Goal: Transaction & Acquisition: Purchase product/service

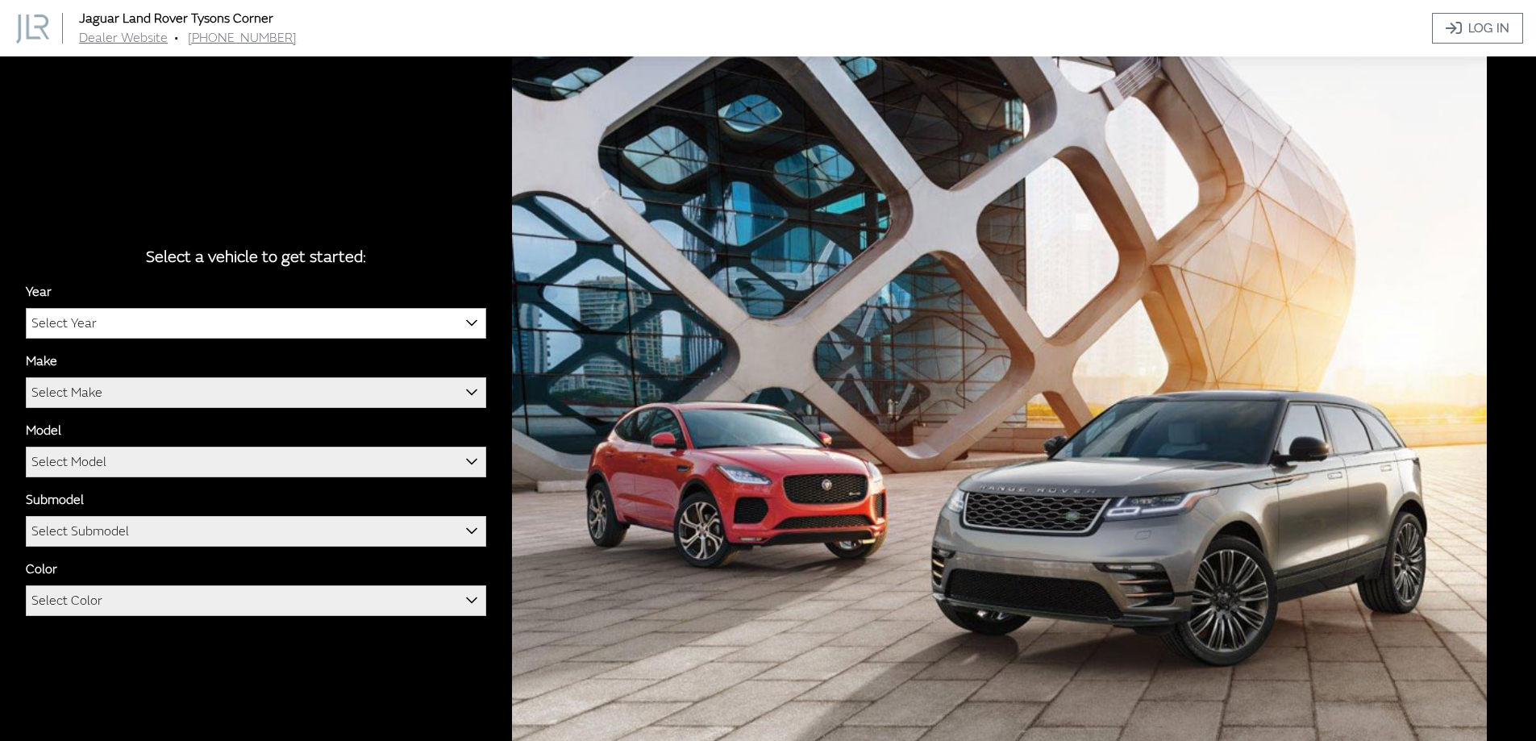
click at [466, 314] on b at bounding box center [466, 314] width 0 height 0
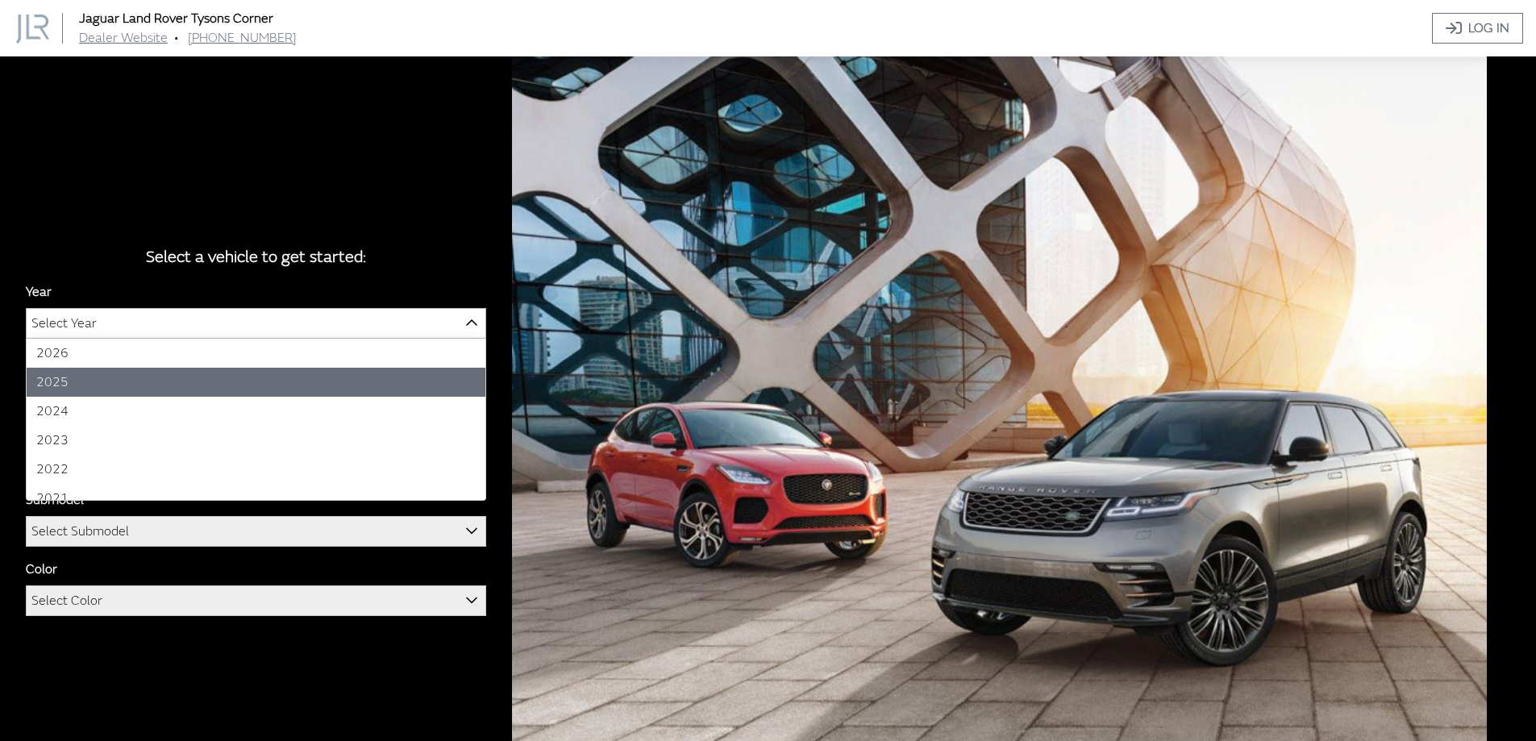
select select "43"
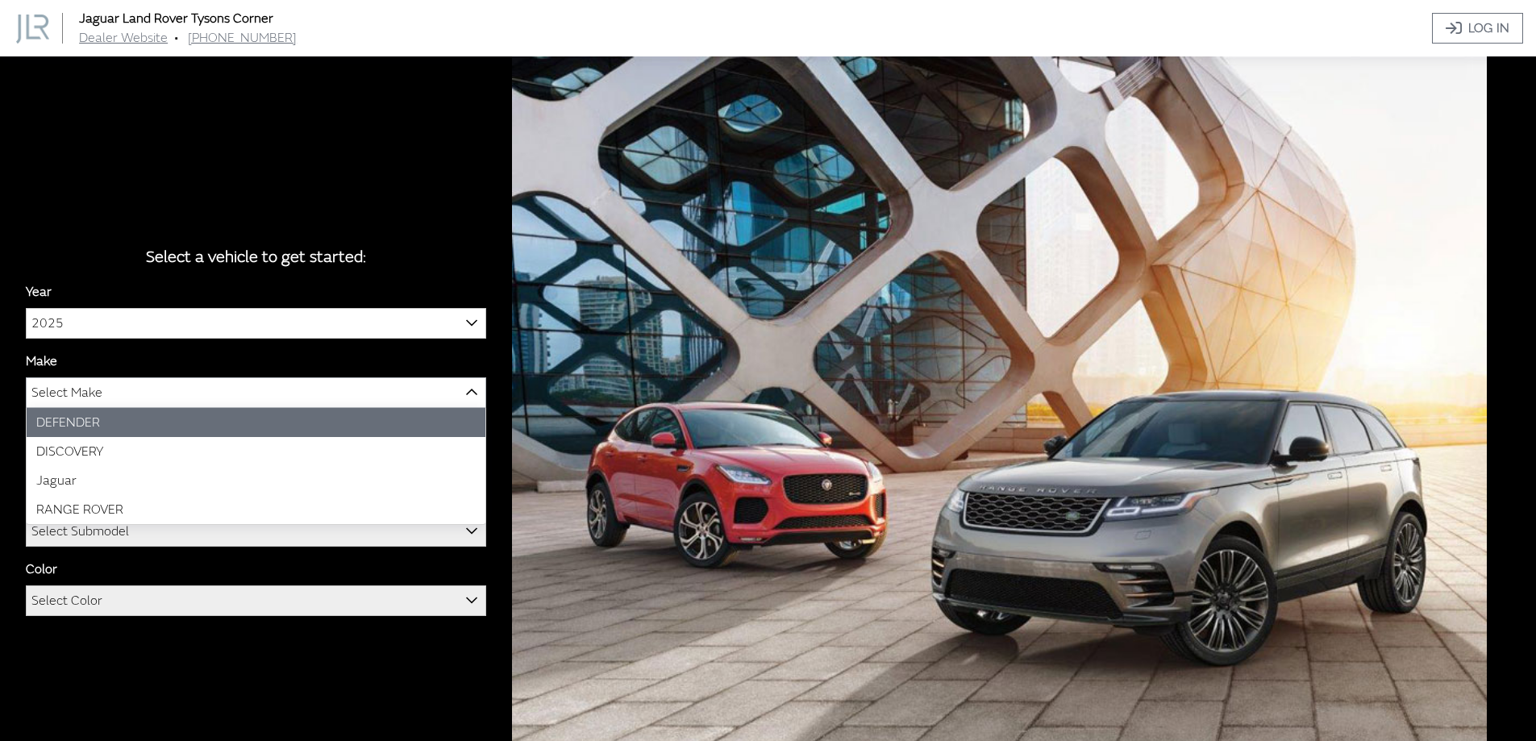
click at [466, 383] on b at bounding box center [466, 383] width 0 height 0
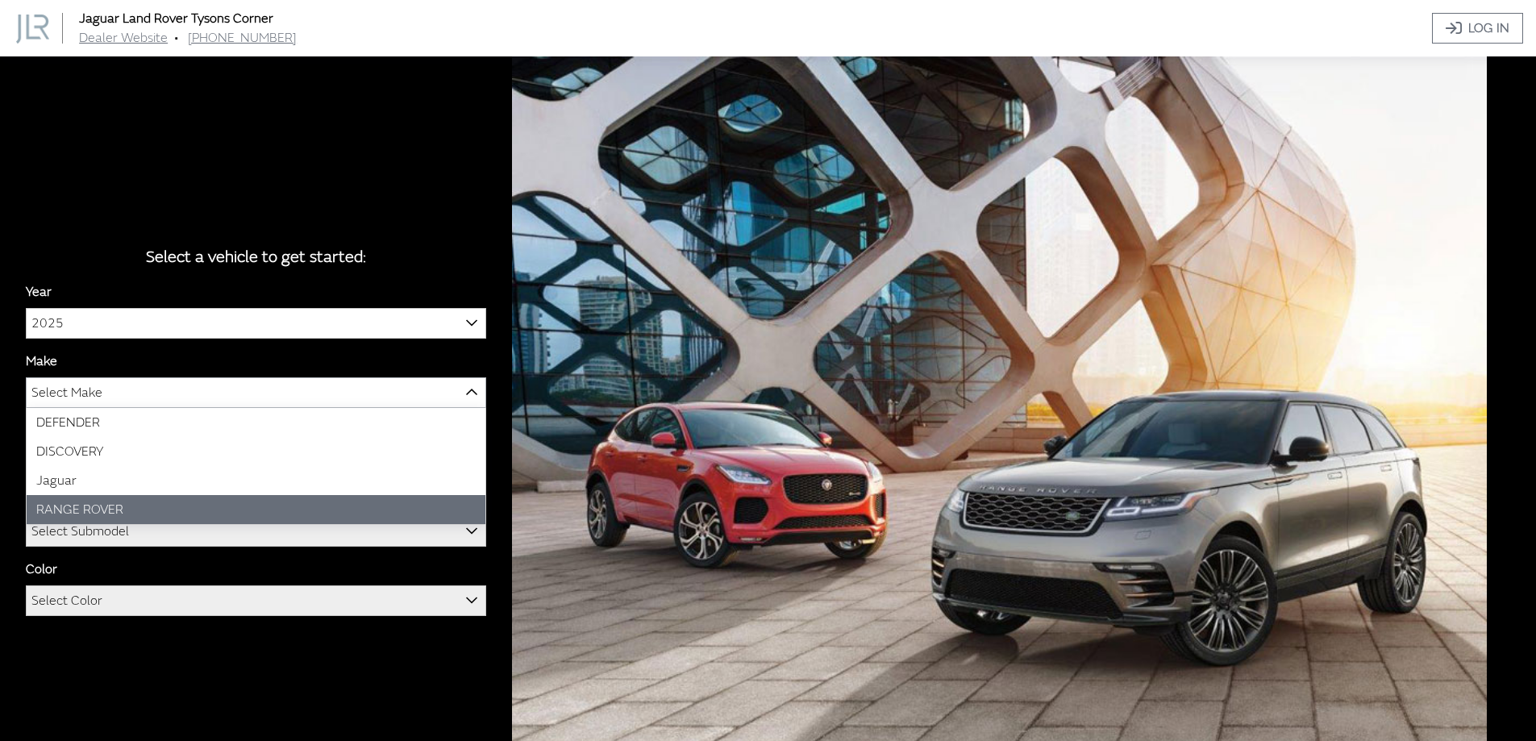
select select "66"
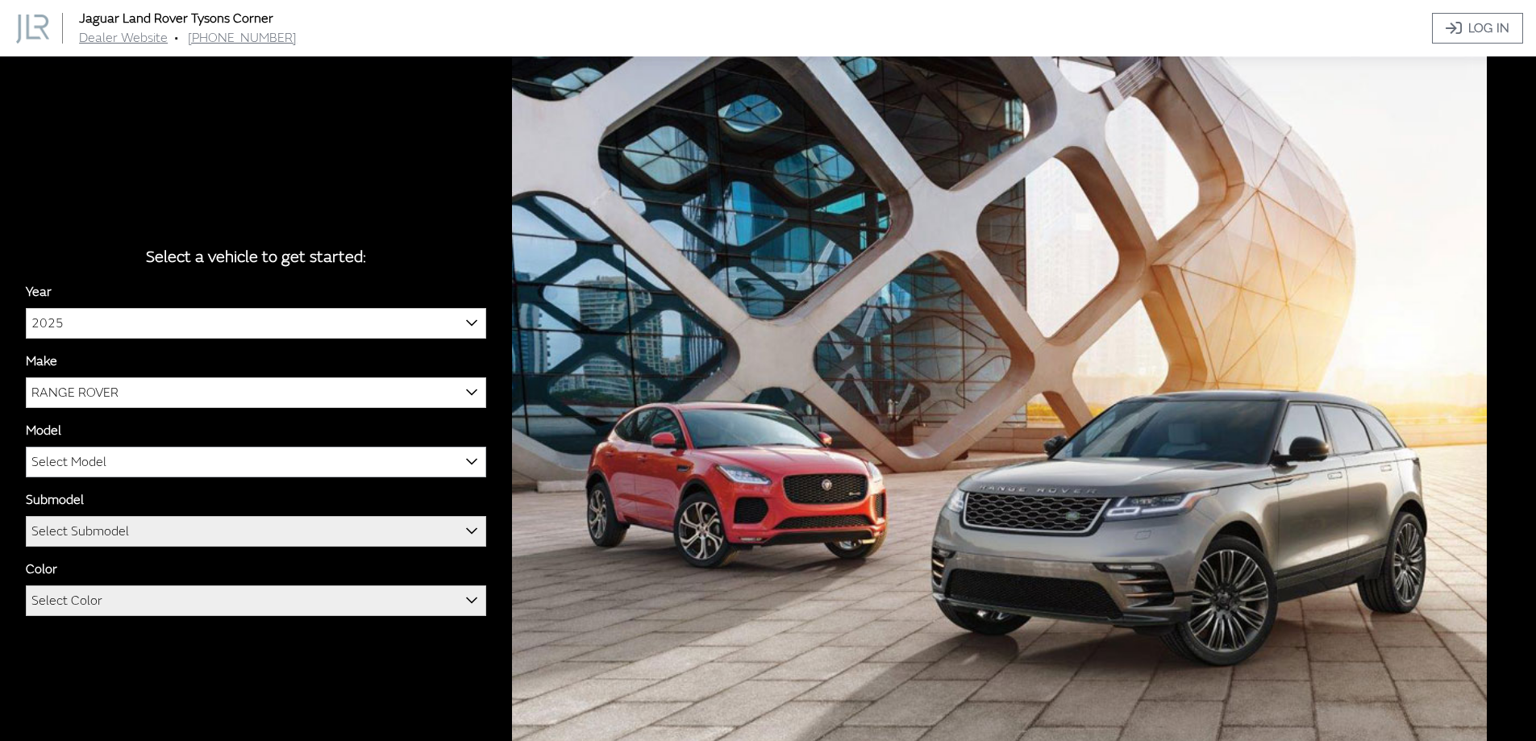
click at [466, 452] on b at bounding box center [466, 452] width 0 height 0
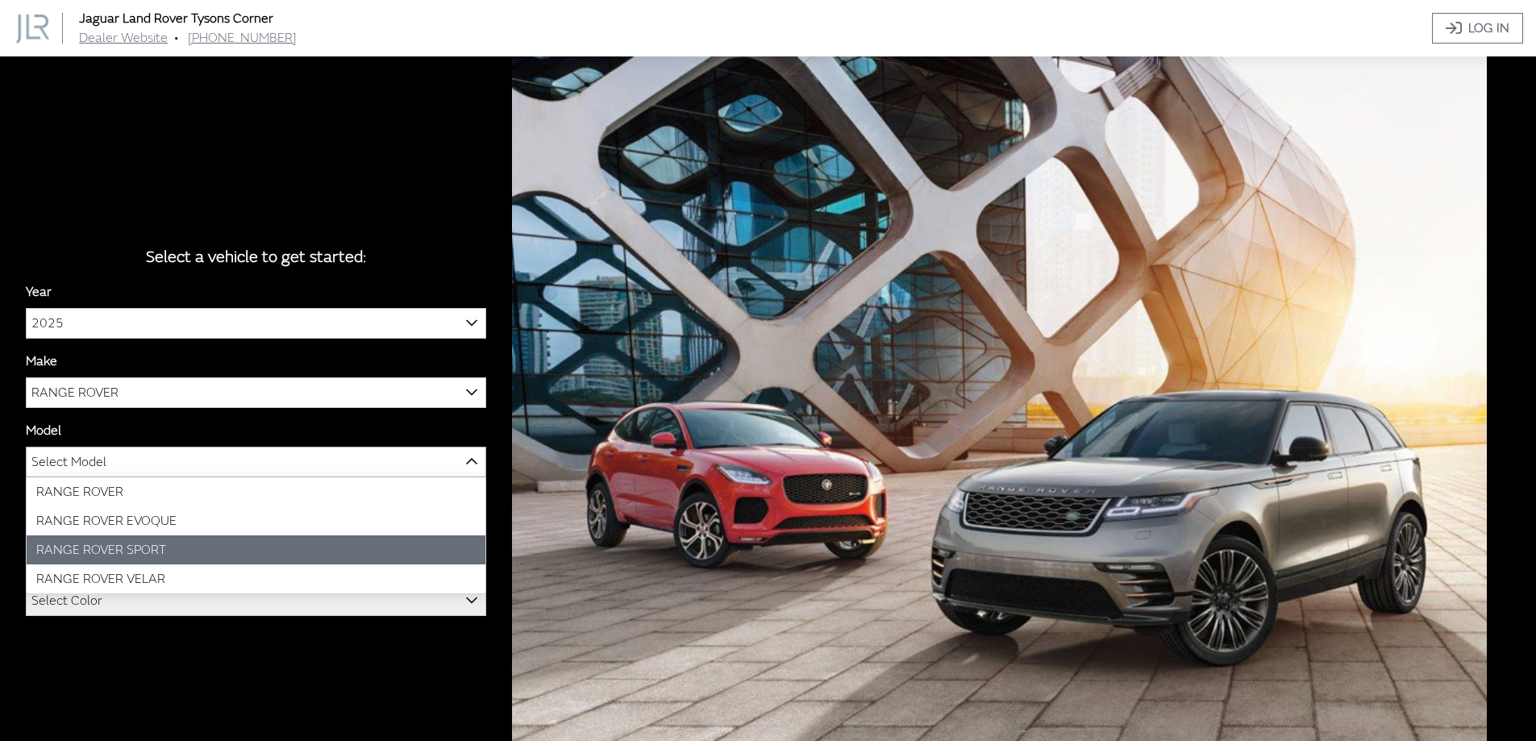
select select "1350"
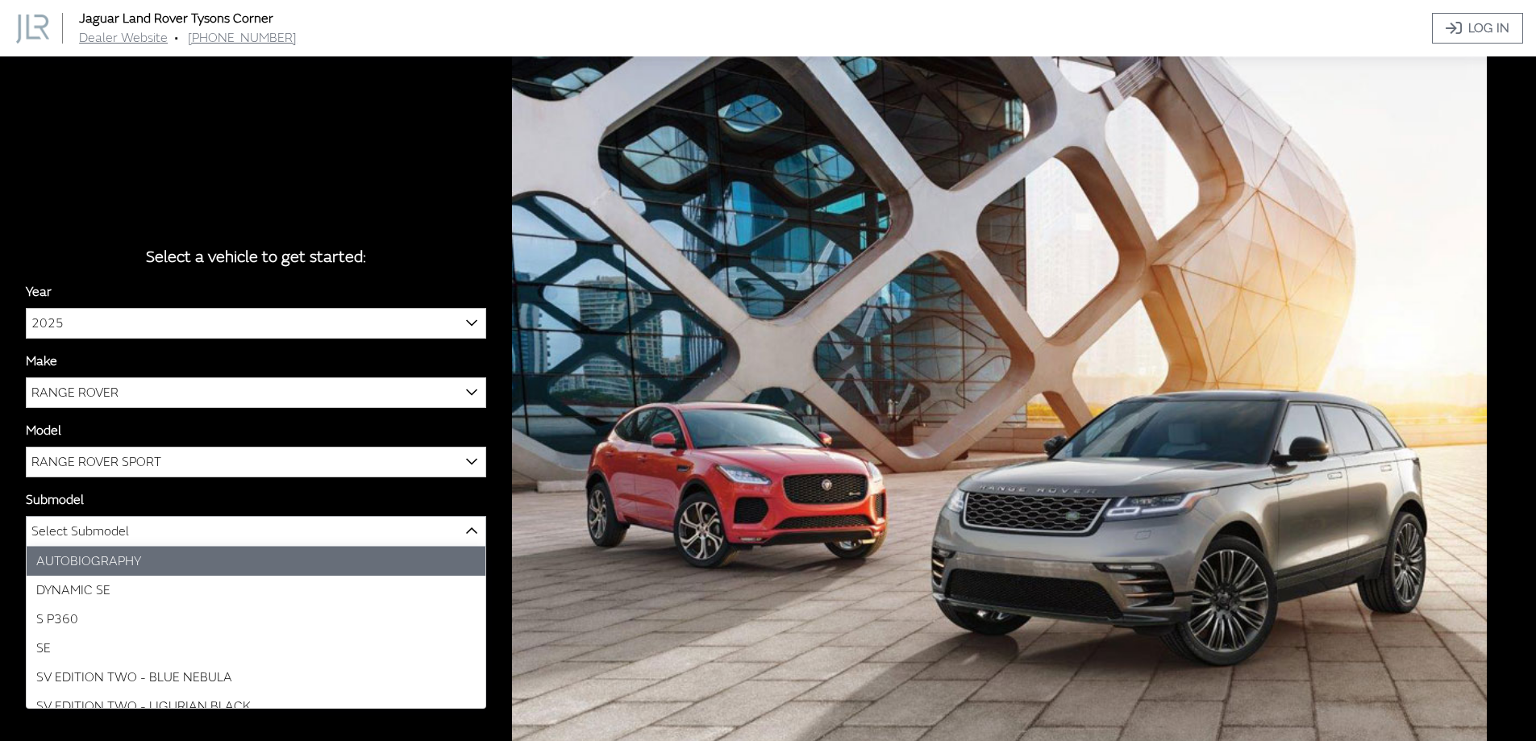
click at [460, 535] on span at bounding box center [471, 530] width 27 height 27
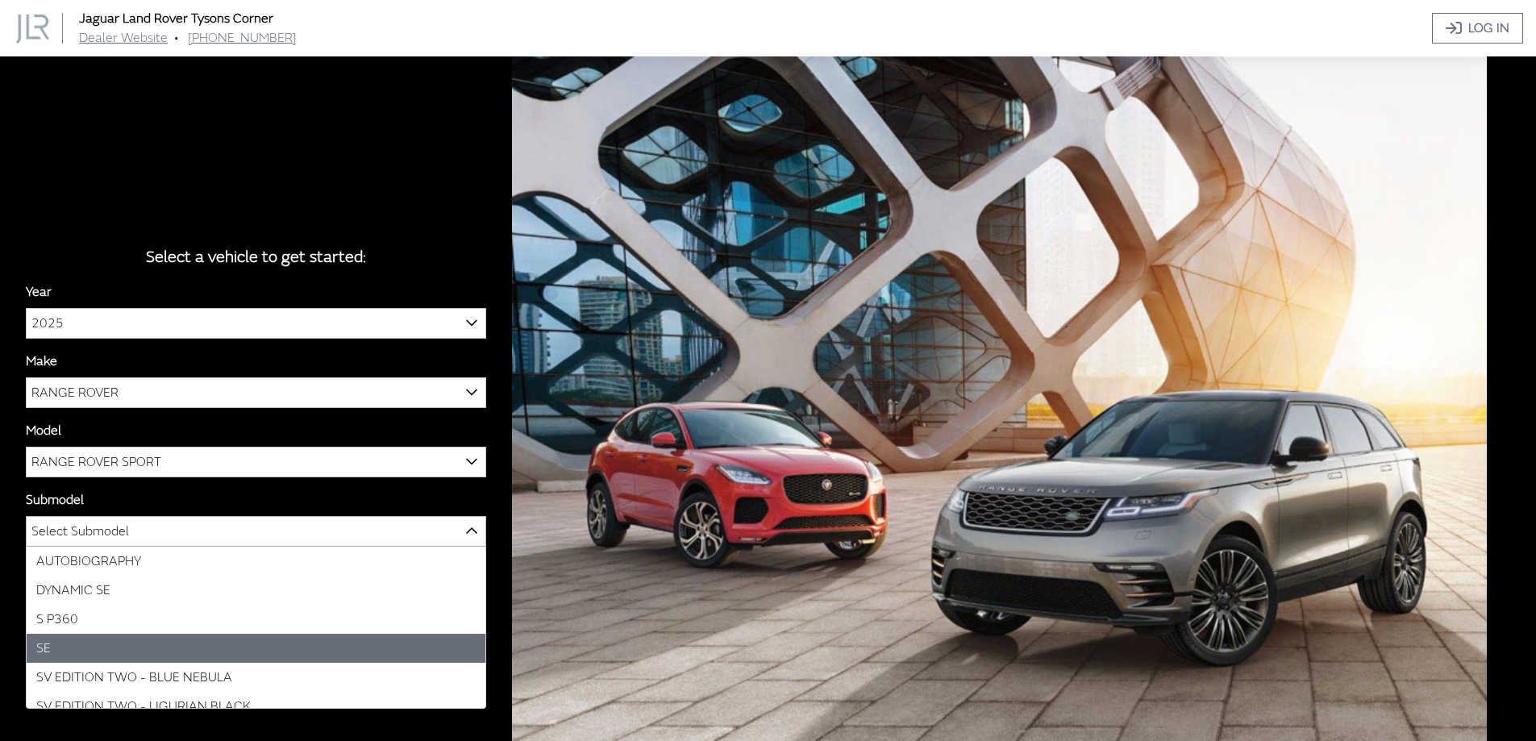
select select "132"
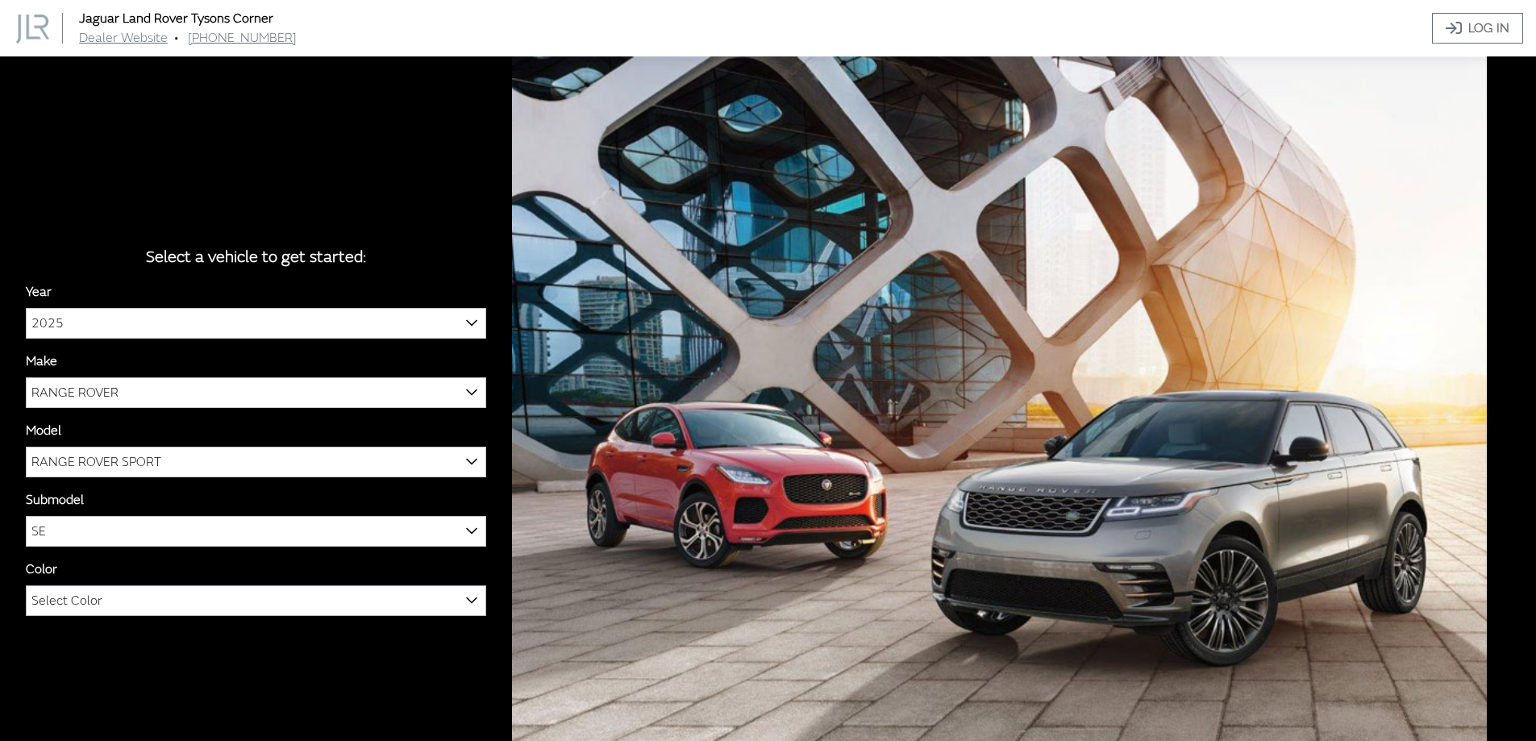
click at [149, 594] on span "Select Color" at bounding box center [256, 600] width 459 height 29
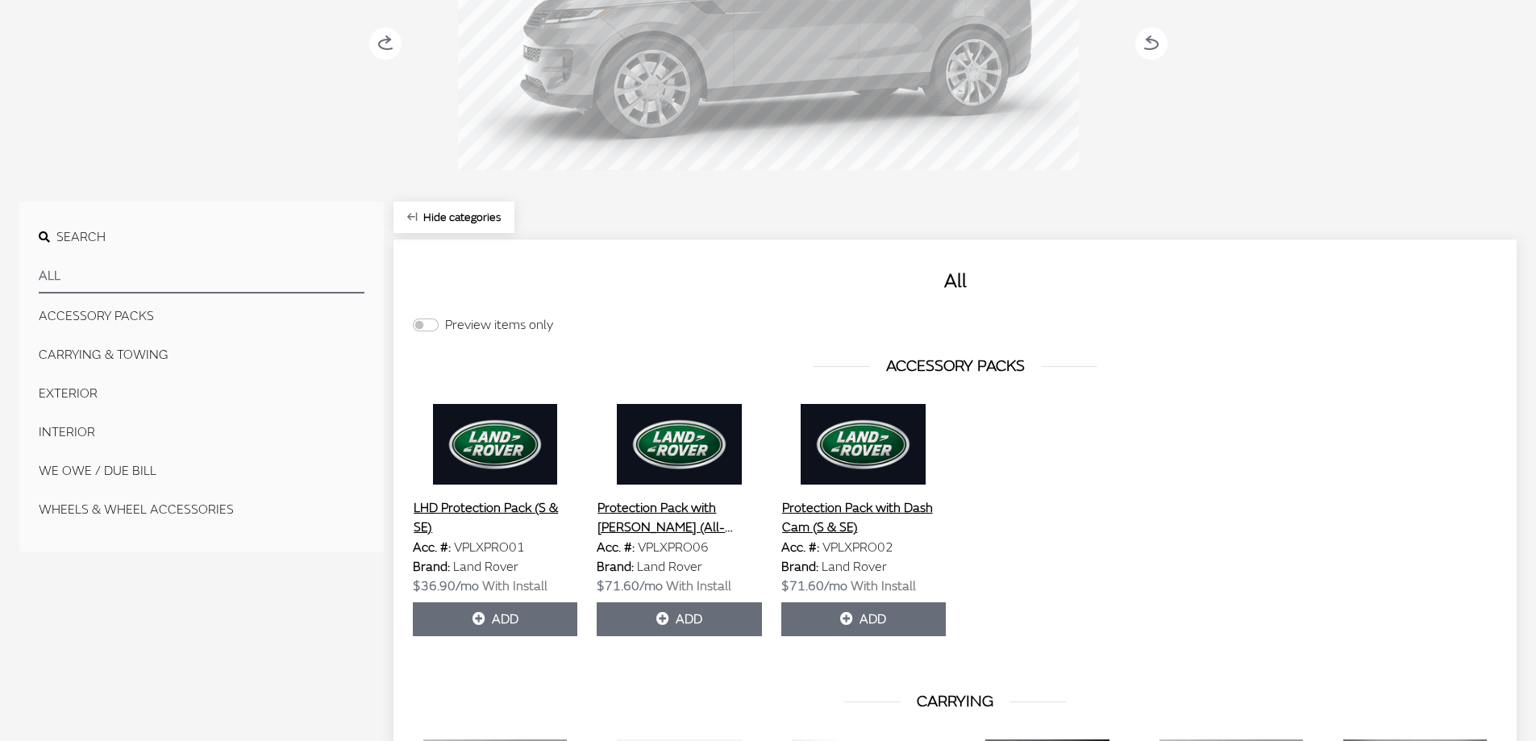
scroll to position [725, 0]
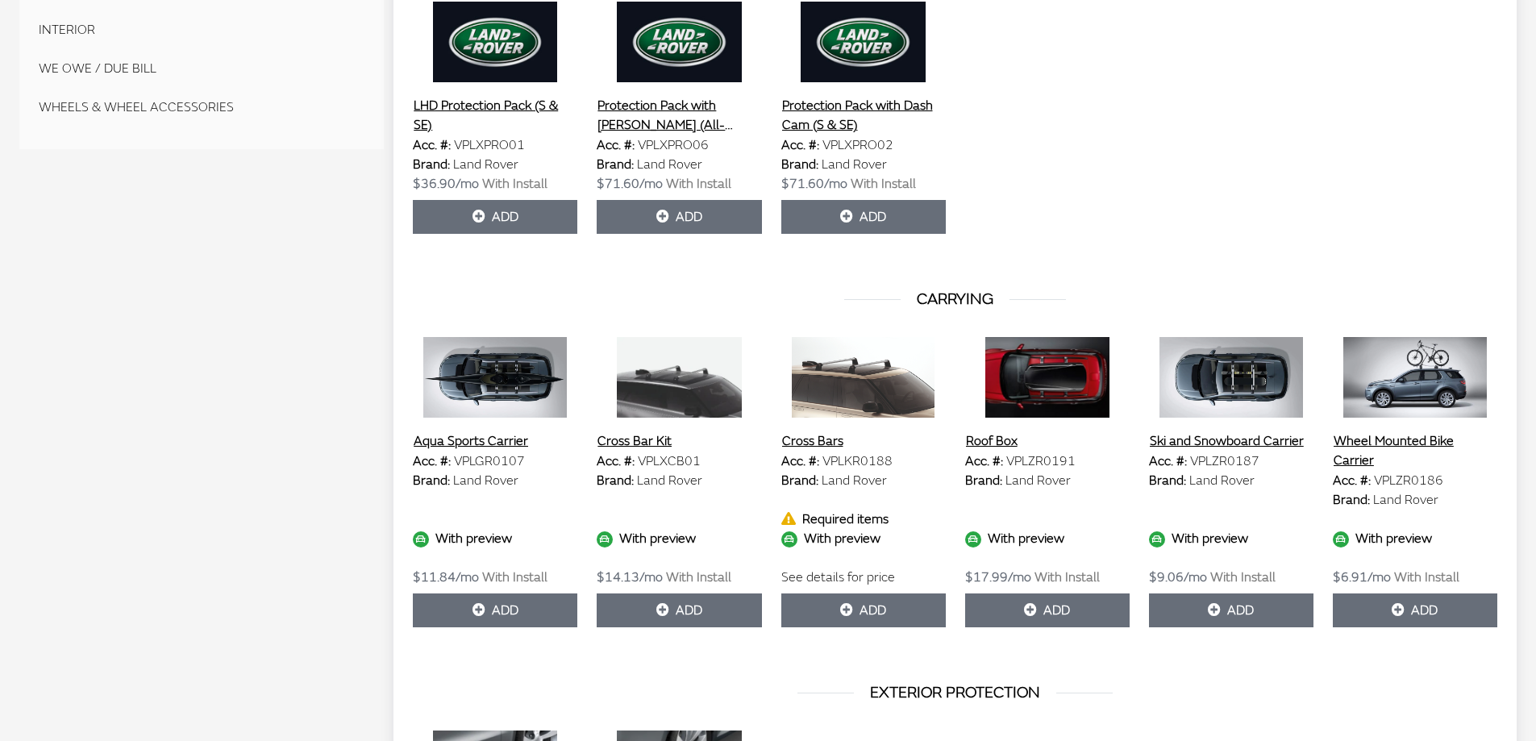
click at [419, 539] on icon at bounding box center [421, 539] width 16 height 16
click at [505, 384] on img at bounding box center [495, 377] width 165 height 81
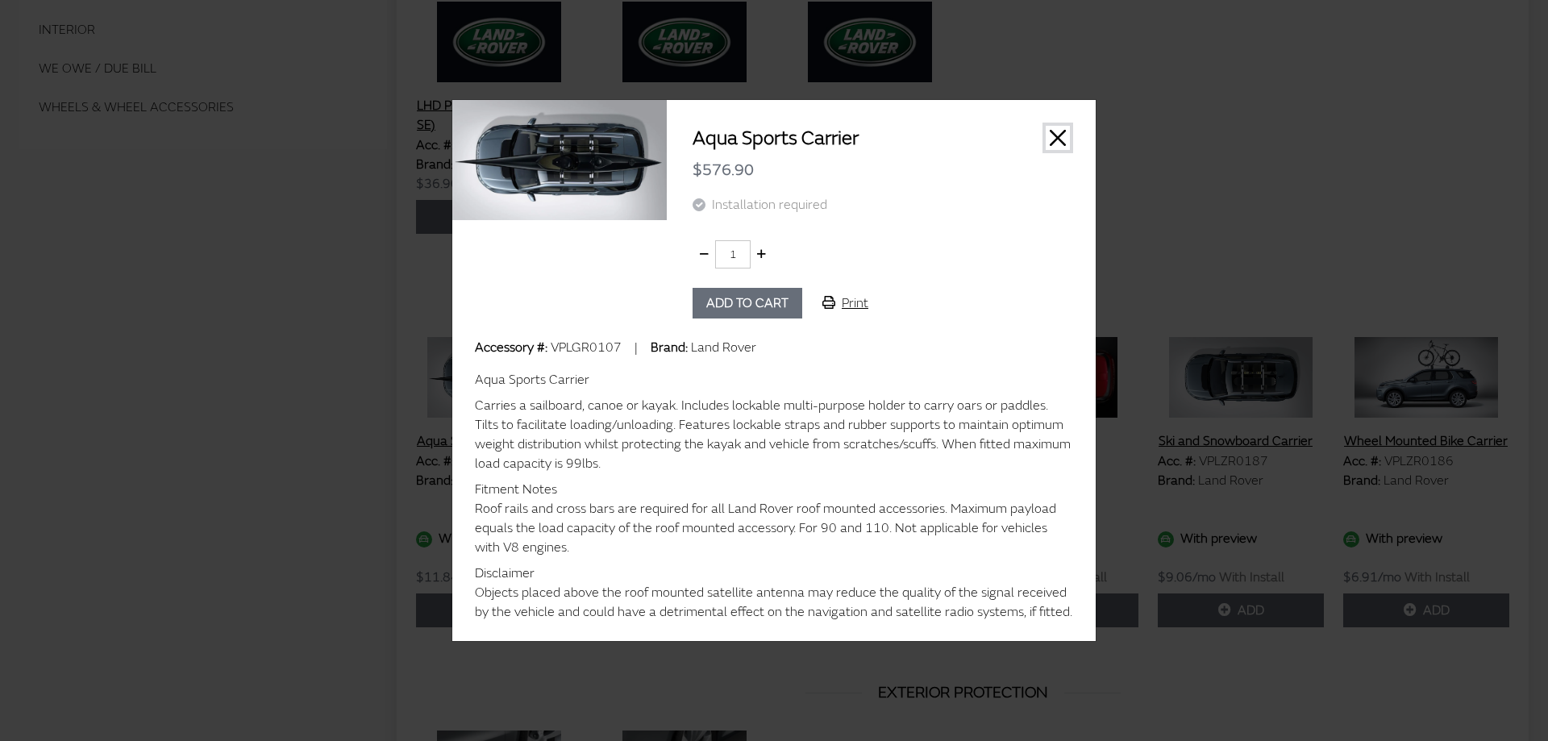
click at [1066, 138] on button "Close" at bounding box center [1058, 138] width 24 height 24
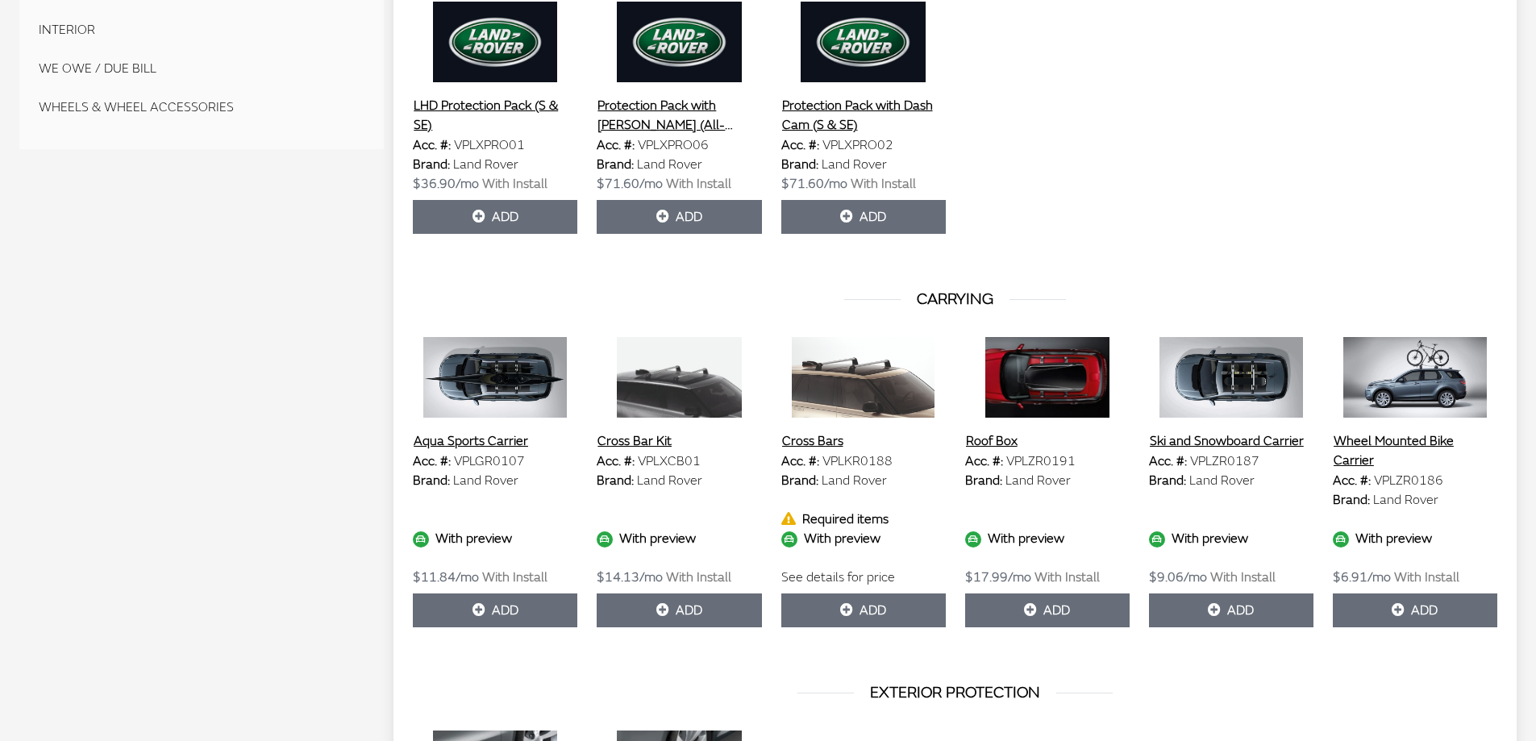
click at [640, 448] on button "Cross Bar Kit" at bounding box center [635, 441] width 76 height 21
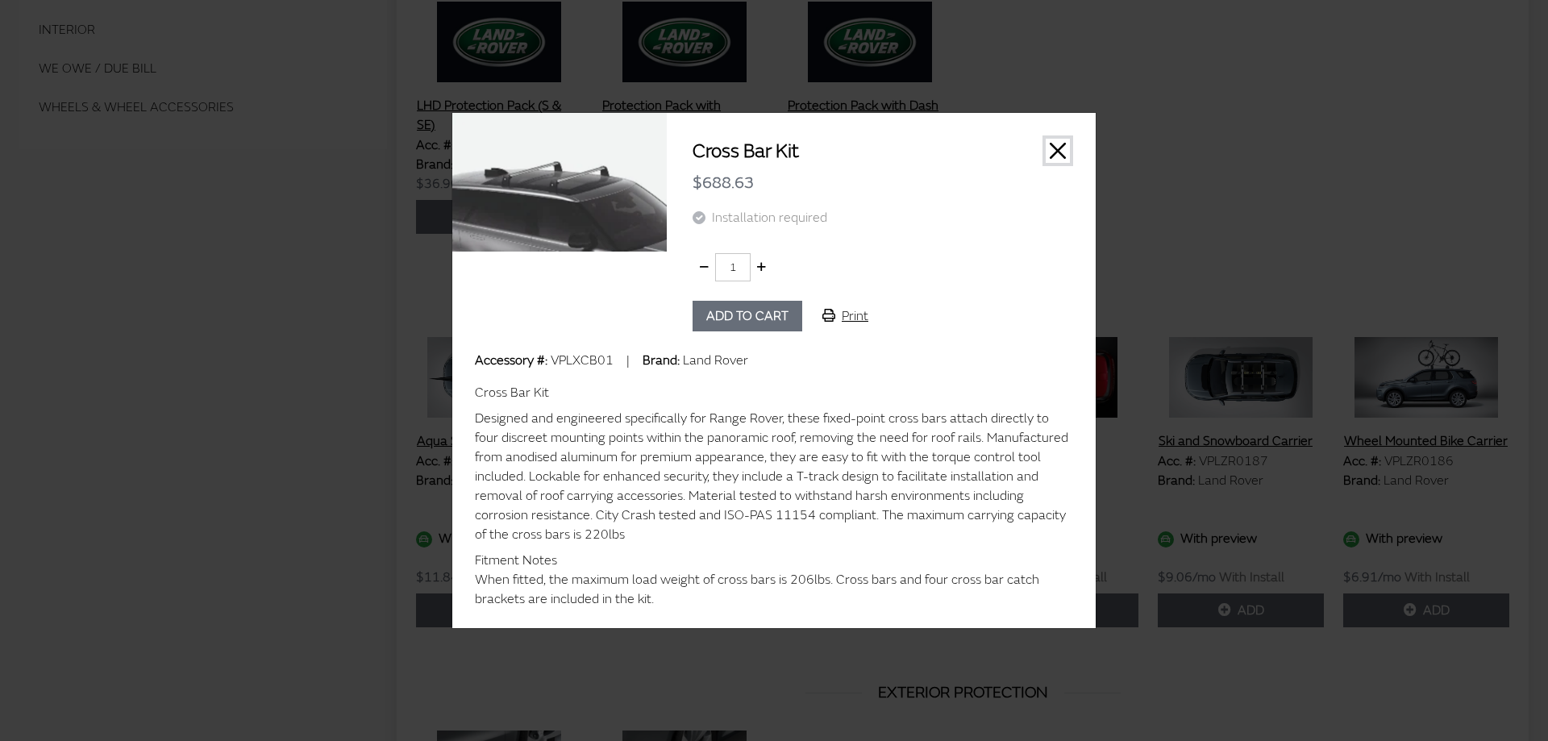
click at [1060, 163] on button "Close" at bounding box center [1058, 151] width 24 height 24
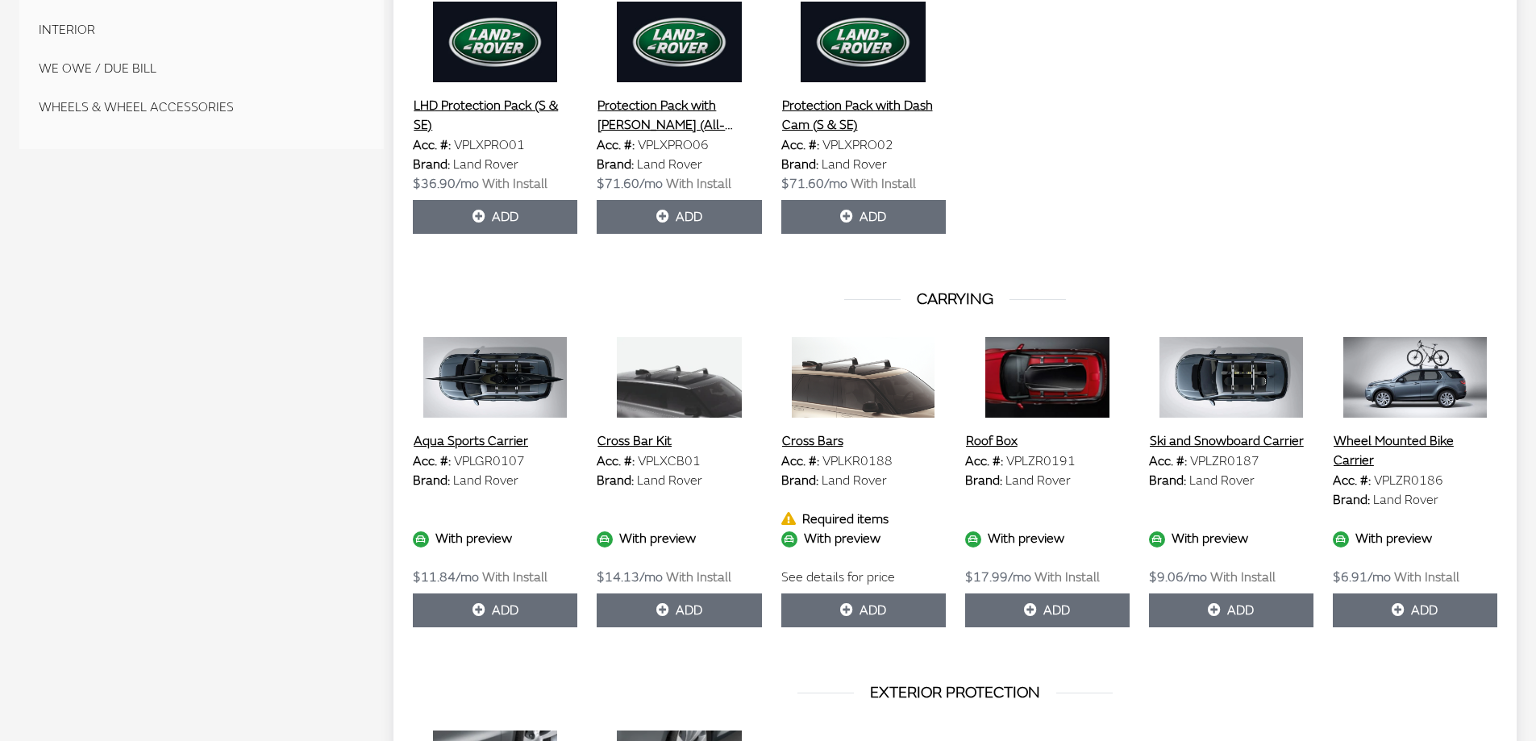
click at [1374, 441] on button "Wheel Mounted Bike Carrier" at bounding box center [1415, 451] width 165 height 40
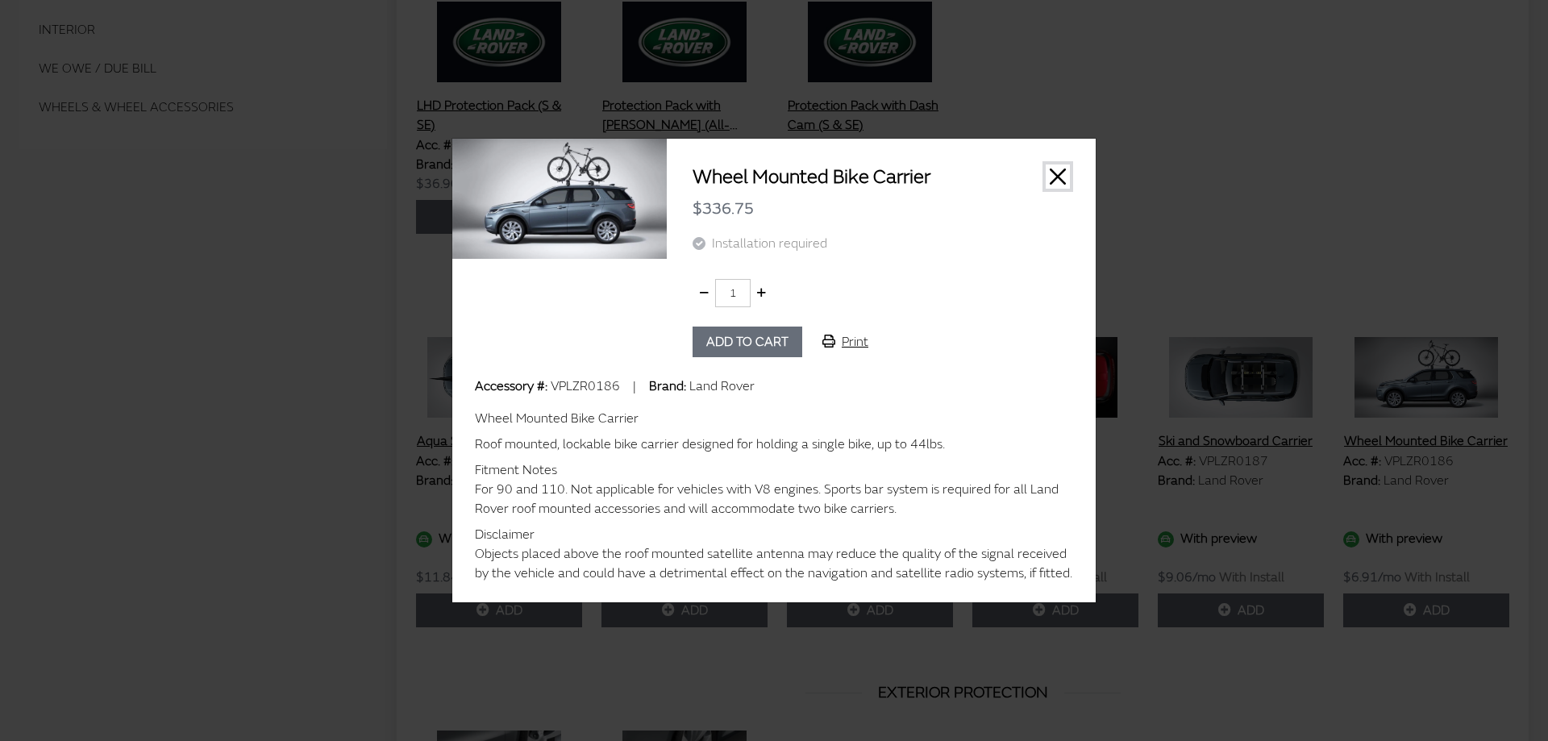
click at [1064, 183] on button "Close" at bounding box center [1058, 177] width 24 height 24
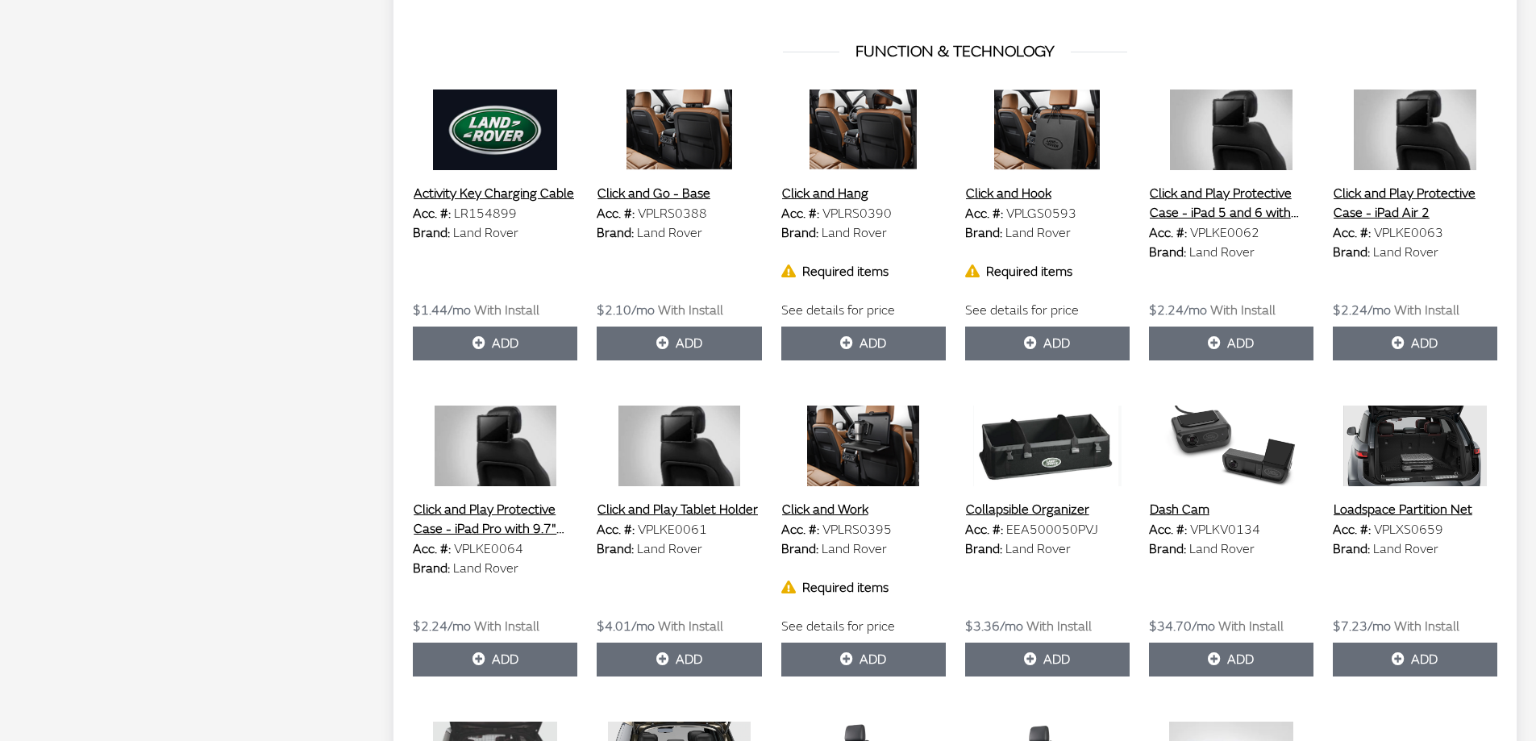
scroll to position [1935, 0]
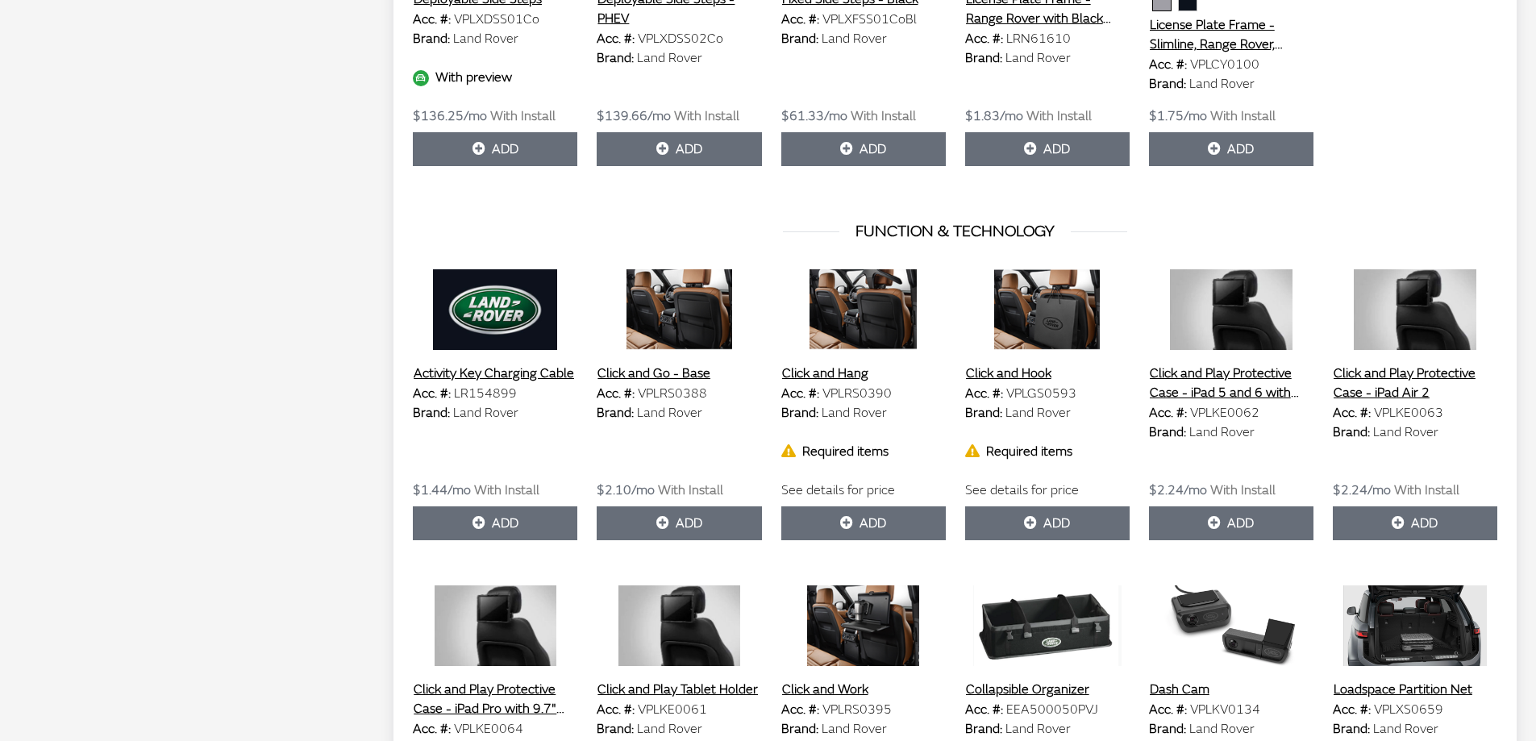
click at [648, 377] on button "Click and Go - Base" at bounding box center [654, 373] width 115 height 21
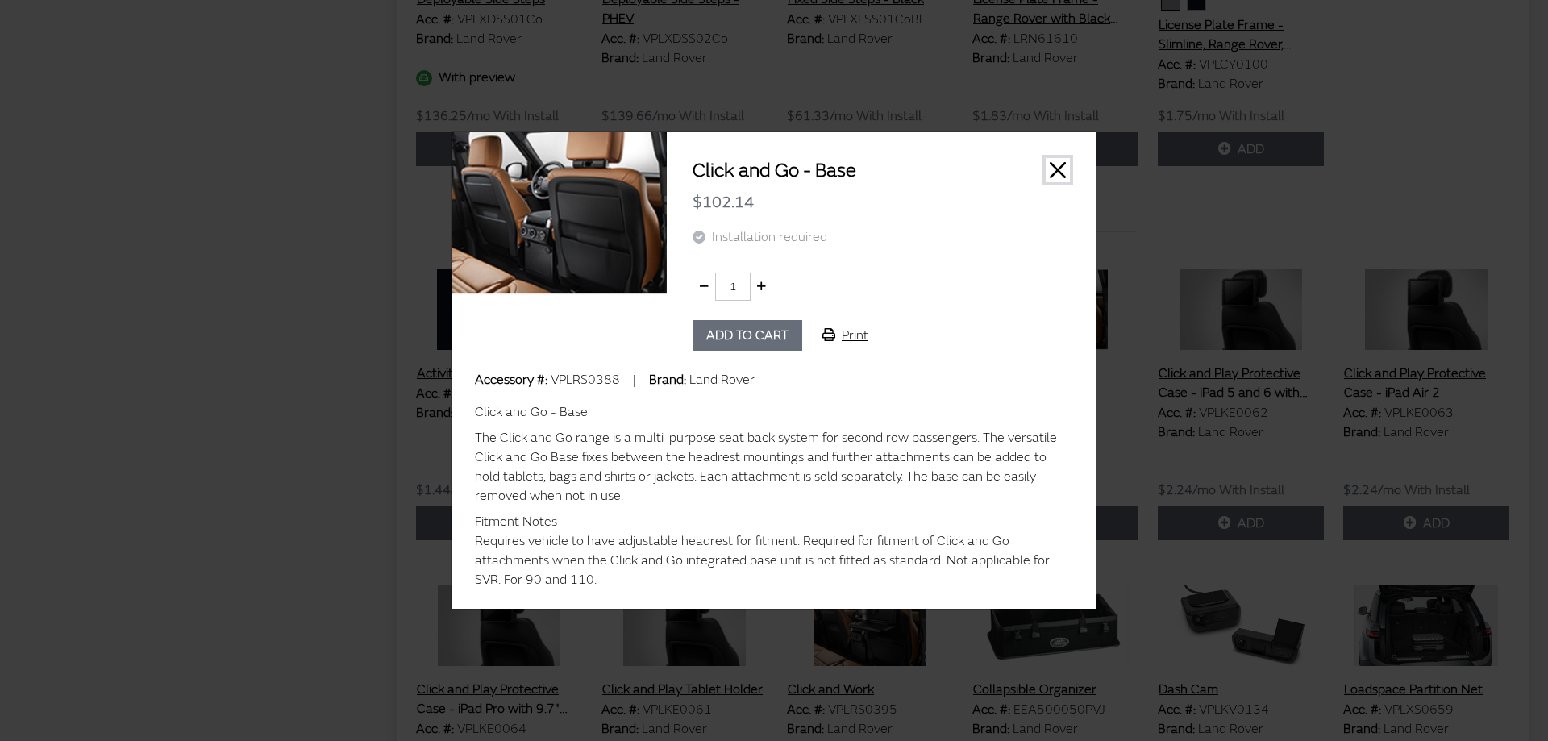
click at [1053, 167] on button "Close" at bounding box center [1058, 170] width 24 height 24
